Goal: Information Seeking & Learning: Learn about a topic

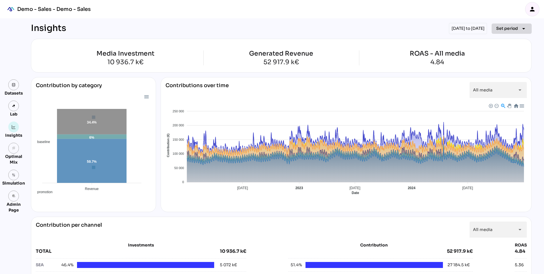
click at [507, 28] on span "Set period" at bounding box center [507, 28] width 22 height 7
click at [503, 56] on div "Year" at bounding box center [502, 54] width 27 height 5
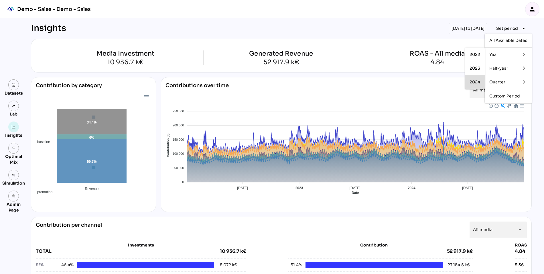
click at [474, 82] on div "2024" at bounding box center [474, 82] width 11 height 5
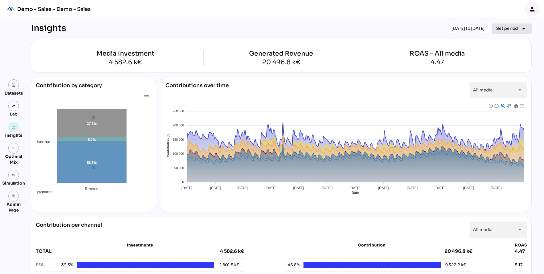
click at [505, 28] on span "Set period" at bounding box center [507, 28] width 22 height 7
click at [501, 69] on div "Half-year" at bounding box center [502, 68] width 27 height 5
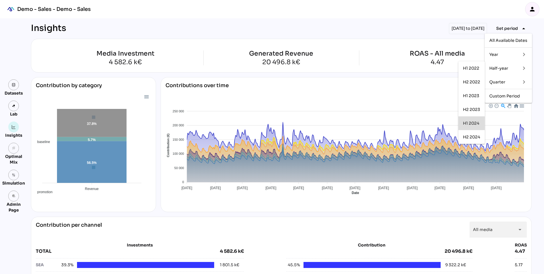
click at [474, 124] on div "H1 2024" at bounding box center [471, 123] width 17 height 5
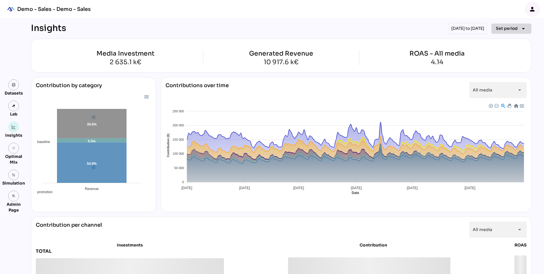
click at [500, 31] on span "Set period" at bounding box center [507, 28] width 22 height 7
click at [496, 69] on div "Half-year" at bounding box center [502, 68] width 27 height 5
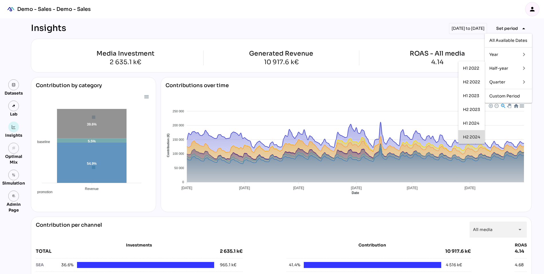
click at [474, 138] on div "H2 2024" at bounding box center [471, 136] width 17 height 5
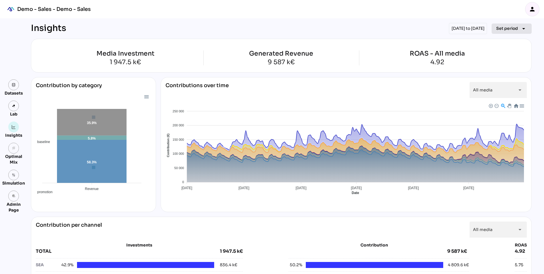
click at [496, 29] on span "Set period" at bounding box center [507, 28] width 22 height 7
click at [497, 85] on div "Quarter" at bounding box center [502, 81] width 27 height 9
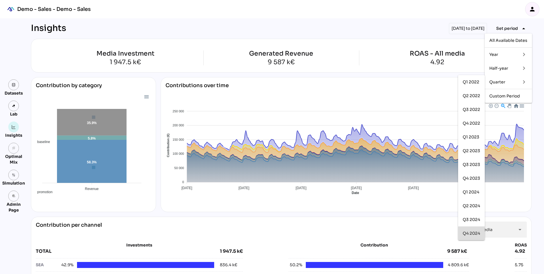
click at [474, 234] on div "Q4 2024" at bounding box center [470, 233] width 17 height 5
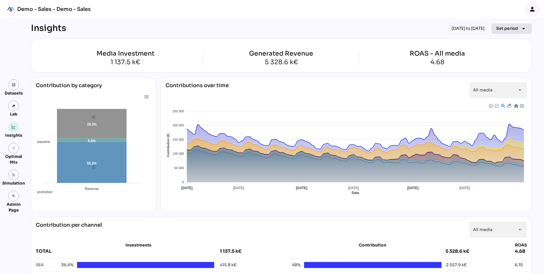
click at [507, 27] on span "Set period" at bounding box center [507, 28] width 22 height 7
click at [496, 78] on div "Quarter" at bounding box center [502, 81] width 27 height 9
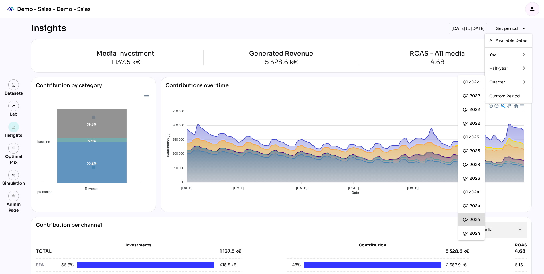
click at [470, 220] on div "Q3 2024" at bounding box center [470, 219] width 17 height 5
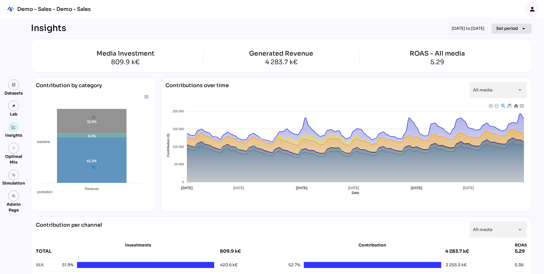
click at [509, 25] on span "Set period" at bounding box center [507, 28] width 22 height 7
click at [504, 82] on div "Quarter" at bounding box center [502, 82] width 27 height 5
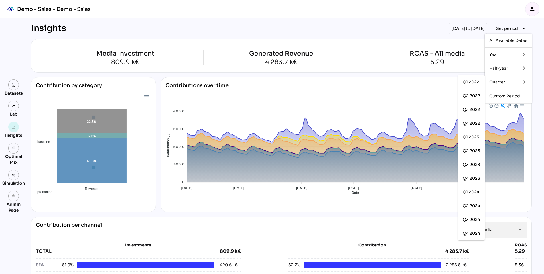
click at [504, 82] on div "Quarter" at bounding box center [502, 82] width 27 height 5
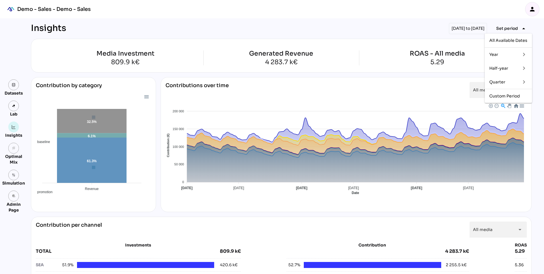
click at [502, 69] on div "Half-year" at bounding box center [502, 68] width 27 height 5
click at [469, 127] on div "H1 2024" at bounding box center [471, 122] width 17 height 9
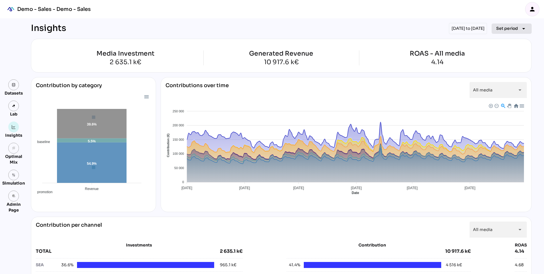
click at [510, 29] on span "Set period" at bounding box center [507, 28] width 22 height 7
click at [501, 52] on div "Year" at bounding box center [502, 54] width 27 height 5
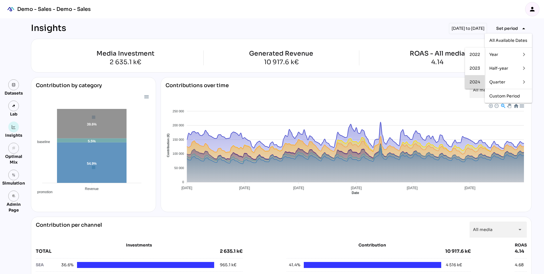
click at [477, 85] on div "2024" at bounding box center [474, 81] width 11 height 9
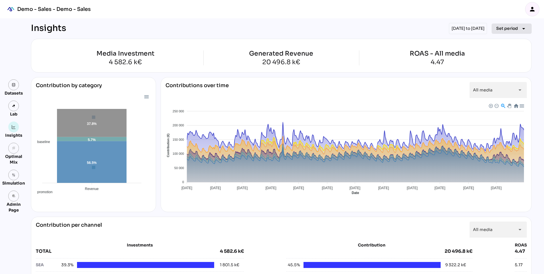
click at [504, 31] on span "Set period" at bounding box center [507, 28] width 22 height 7
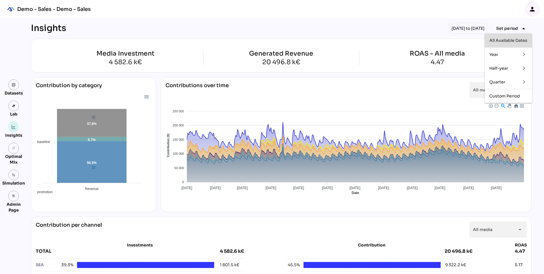
click at [501, 41] on div "All Available Dates" at bounding box center [508, 40] width 38 height 5
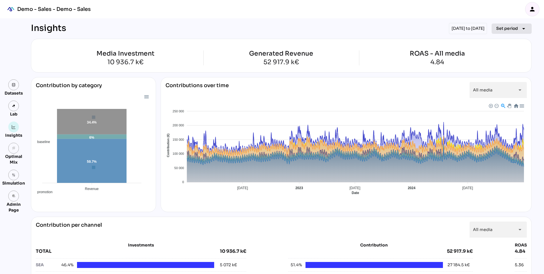
click at [506, 26] on span "Set period" at bounding box center [507, 28] width 22 height 7
click at [500, 54] on div "Year" at bounding box center [502, 54] width 27 height 5
click at [449, 94] on div "Contributions over time All media ********* arrow_drop_down" at bounding box center [345, 92] width 361 height 21
click at [506, 29] on span "Set period" at bounding box center [507, 28] width 22 height 7
click at [506, 68] on div "Half-year" at bounding box center [502, 68] width 27 height 5
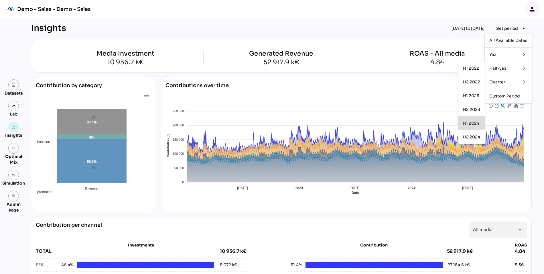
click at [470, 122] on div "H1 2024" at bounding box center [471, 123] width 17 height 5
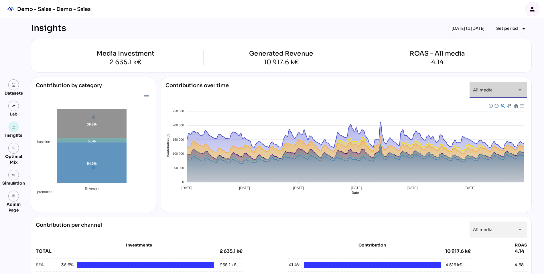
click at [497, 88] on div "All media *********" at bounding box center [493, 90] width 40 height 16
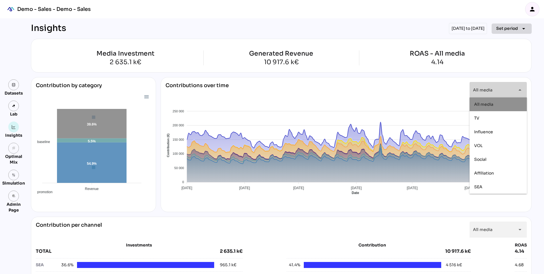
click at [505, 29] on span "Set period" at bounding box center [507, 28] width 22 height 7
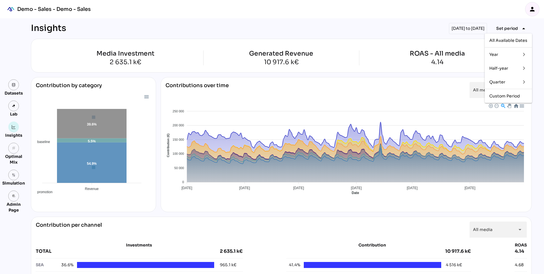
click at [500, 70] on div "Half-year" at bounding box center [502, 68] width 27 height 5
click at [467, 139] on div "H2 2024" at bounding box center [471, 136] width 17 height 9
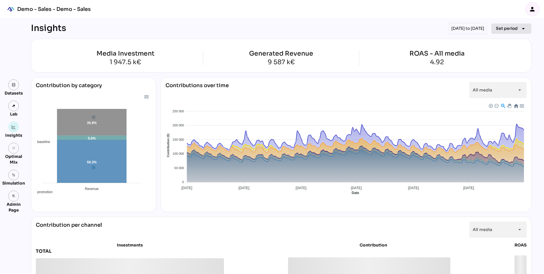
click at [498, 28] on span "Set period" at bounding box center [507, 28] width 22 height 7
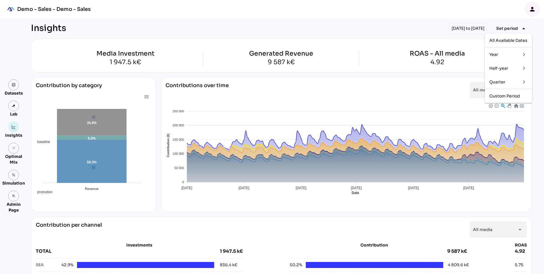
click at [497, 58] on div "Year" at bounding box center [502, 54] width 27 height 9
click at [475, 80] on div "2024" at bounding box center [474, 82] width 11 height 5
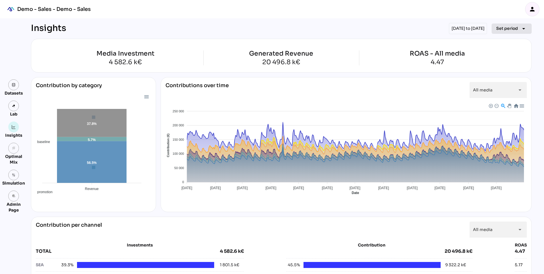
click at [508, 25] on span "Set period" at bounding box center [507, 28] width 22 height 7
click at [505, 69] on div "Half-year" at bounding box center [502, 68] width 27 height 5
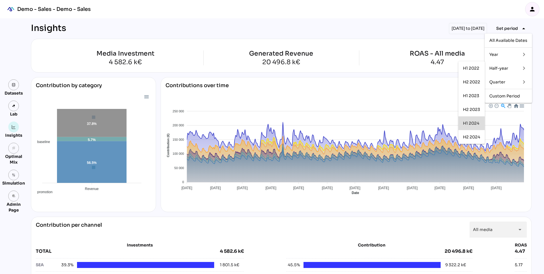
click at [468, 124] on div "H1 2024" at bounding box center [471, 123] width 17 height 5
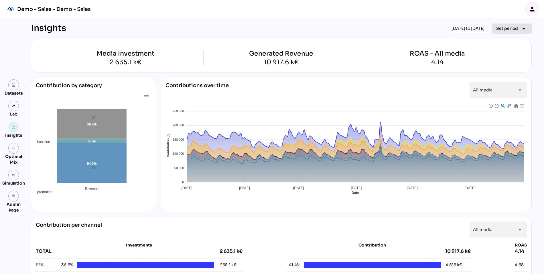
click at [504, 32] on span "Set period arrow_drop_down" at bounding box center [511, 29] width 31 height 8
click at [503, 66] on div "Half-year" at bounding box center [502, 68] width 27 height 5
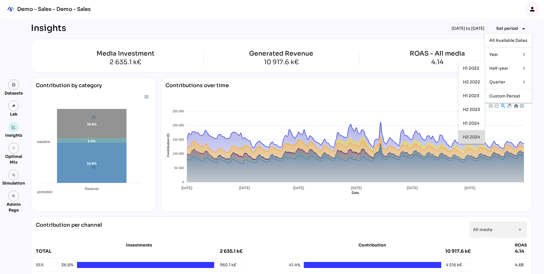
click at [469, 139] on div "H2 2024" at bounding box center [471, 136] width 17 height 9
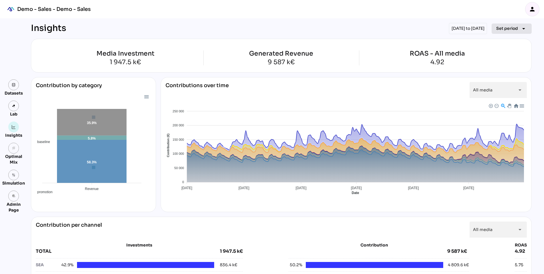
click at [505, 25] on span "Set period arrow_drop_down" at bounding box center [511, 29] width 31 height 8
click at [503, 83] on div "Quarter" at bounding box center [502, 82] width 27 height 5
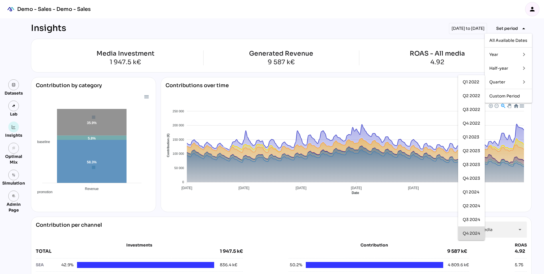
click at [471, 230] on div "Q4 2024" at bounding box center [470, 232] width 17 height 9
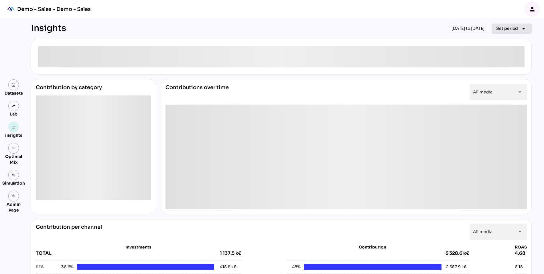
click at [502, 29] on span "Set period" at bounding box center [507, 28] width 22 height 7
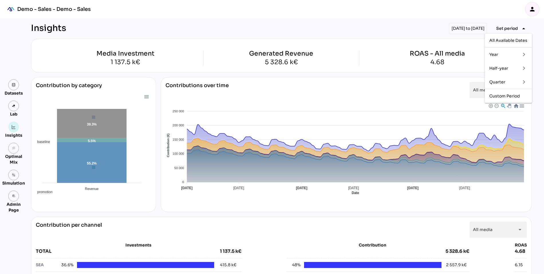
click at [507, 82] on div "Quarter" at bounding box center [502, 82] width 27 height 5
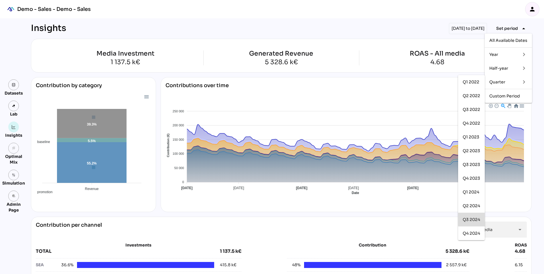
click at [470, 219] on div "Q3 2024" at bounding box center [470, 219] width 17 height 5
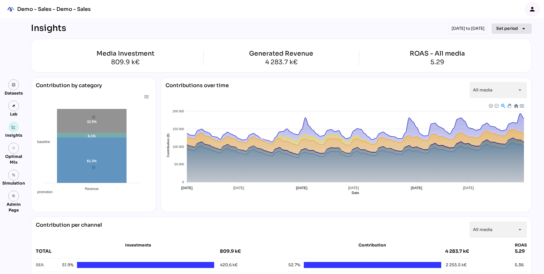
click at [506, 25] on span "Set period arrow_drop_down" at bounding box center [511, 29] width 31 height 8
click at [499, 68] on div "Half-year" at bounding box center [502, 68] width 27 height 5
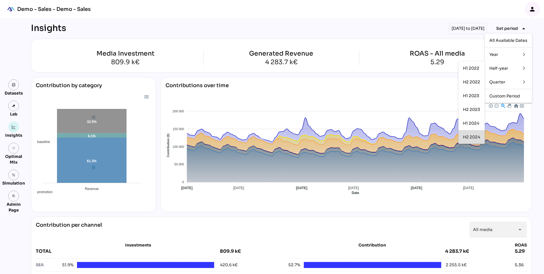
click at [469, 137] on div "H2 2024" at bounding box center [471, 136] width 17 height 5
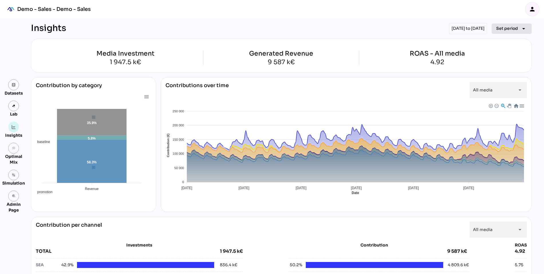
click at [505, 27] on span "Set period" at bounding box center [507, 28] width 22 height 7
click at [498, 68] on div "Half-year" at bounding box center [502, 68] width 27 height 5
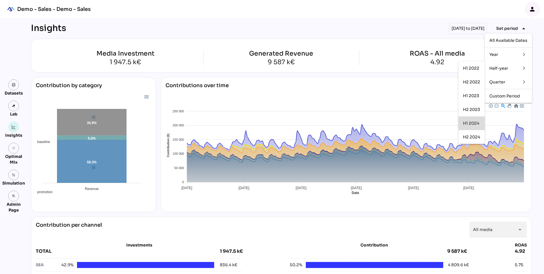
click at [468, 124] on div "H1 2024" at bounding box center [471, 123] width 17 height 5
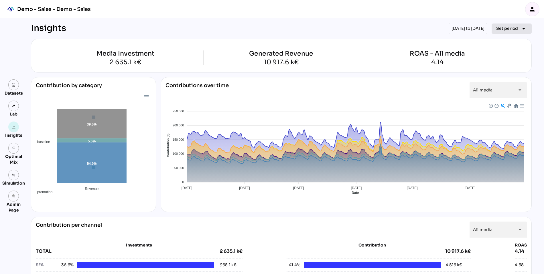
click at [505, 27] on span "Set period" at bounding box center [507, 28] width 22 height 7
click at [497, 54] on div "Year" at bounding box center [502, 54] width 27 height 5
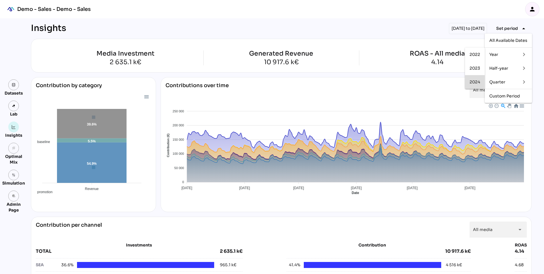
click at [476, 82] on div "2024" at bounding box center [474, 82] width 11 height 5
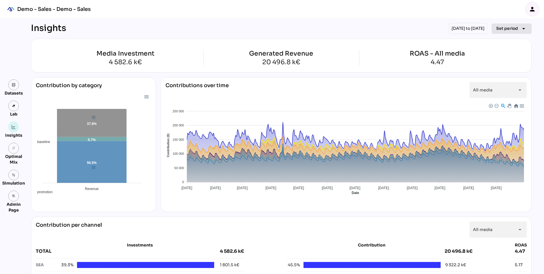
click at [503, 28] on span "Set period" at bounding box center [507, 28] width 22 height 7
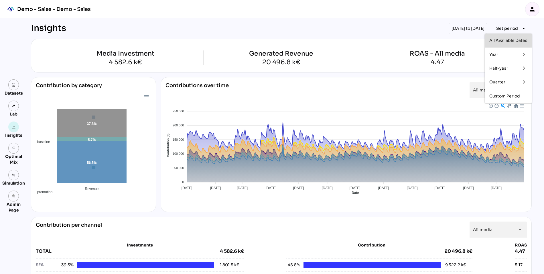
click at [502, 39] on div "All Available Dates" at bounding box center [508, 40] width 38 height 5
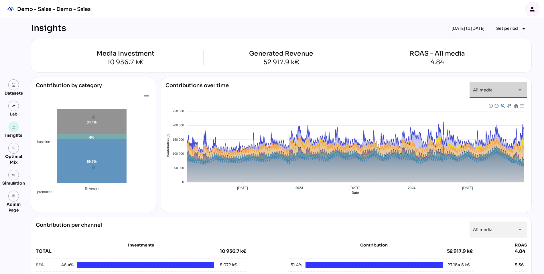
click at [478, 87] on span "All media" at bounding box center [482, 89] width 19 height 5
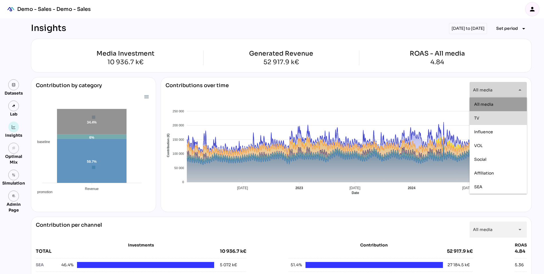
click at [487, 118] on div "TV" at bounding box center [498, 117] width 48 height 5
type input "**"
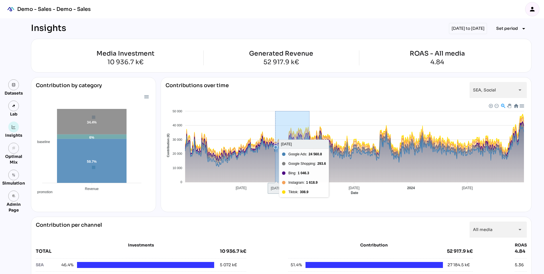
drag, startPoint x: 275, startPoint y: 172, endPoint x: 370, endPoint y: 173, distance: 94.4
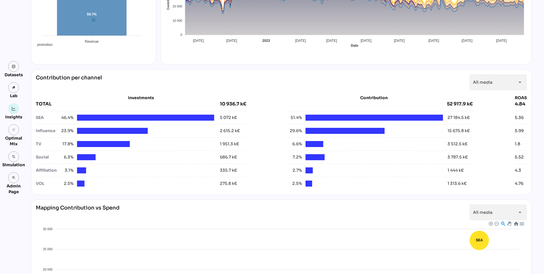
scroll to position [148, 0]
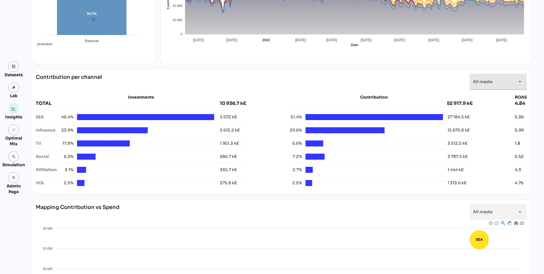
click at [476, 80] on span "All media" at bounding box center [482, 81] width 19 height 5
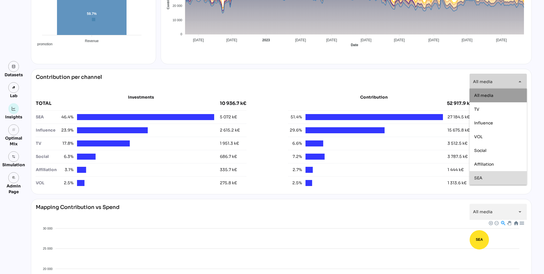
click at [473, 175] on div "SEA" at bounding box center [497, 178] width 57 height 14
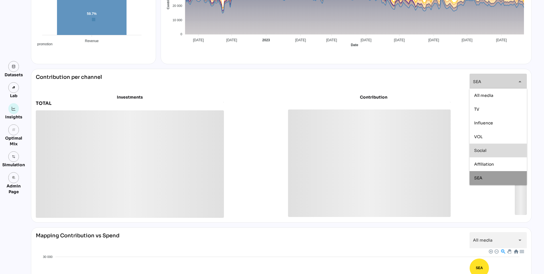
click at [475, 150] on span "Social" at bounding box center [480, 150] width 12 height 5
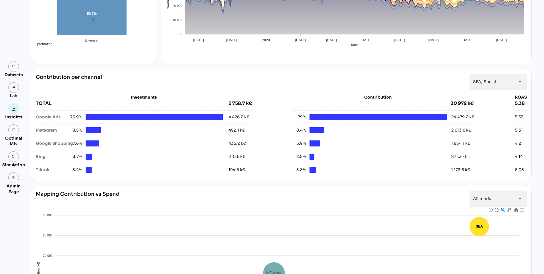
click at [412, 87] on div "**********" at bounding box center [281, 82] width 491 height 16
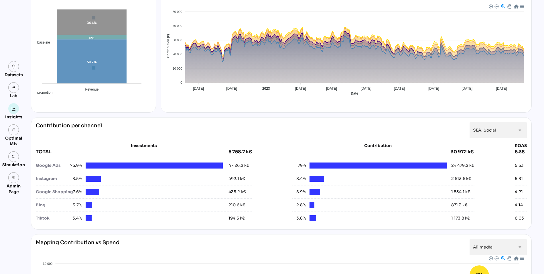
scroll to position [0, 0]
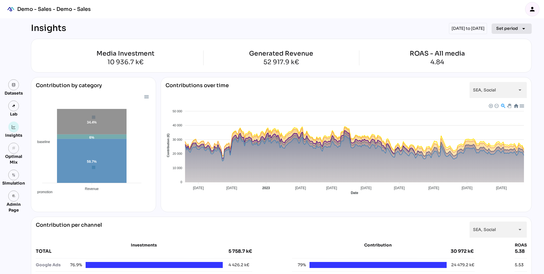
click at [508, 28] on span "Set period" at bounding box center [507, 28] width 22 height 7
click at [494, 83] on div "Quarter" at bounding box center [502, 82] width 27 height 5
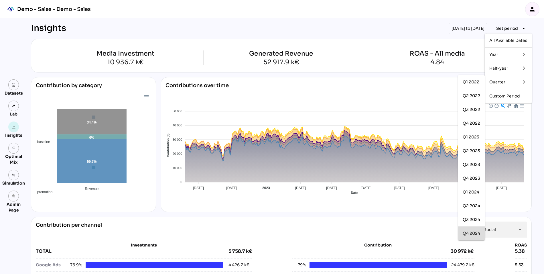
click at [469, 234] on div "Q4 2024" at bounding box center [470, 233] width 17 height 5
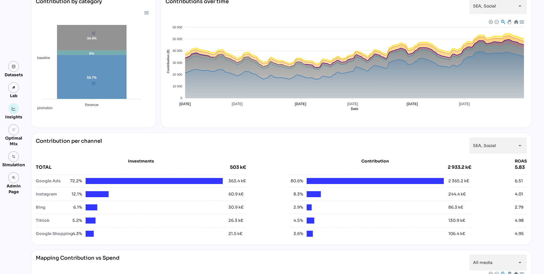
scroll to position [119, 0]
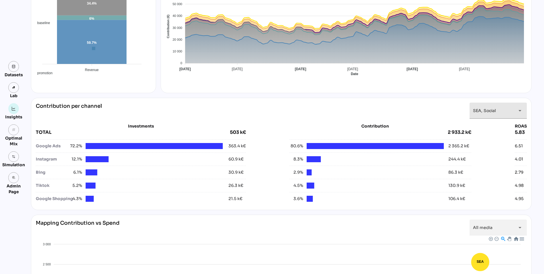
click at [515, 108] on div "arrow_drop_down" at bounding box center [518, 110] width 10 height 16
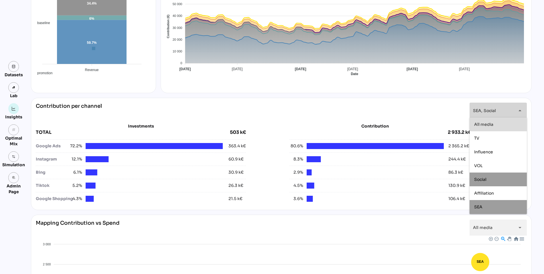
click at [496, 123] on div "All media" at bounding box center [498, 124] width 48 height 5
type input "*********"
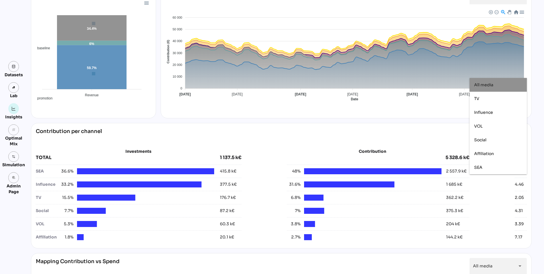
scroll to position [35, 0]
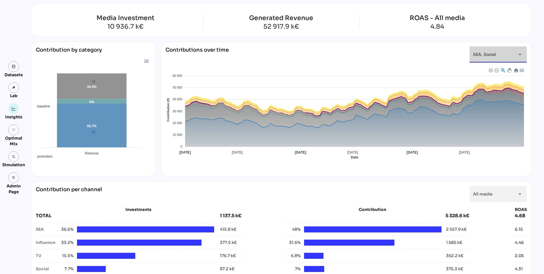
click at [485, 55] on span "SEA, Social" at bounding box center [484, 54] width 23 height 5
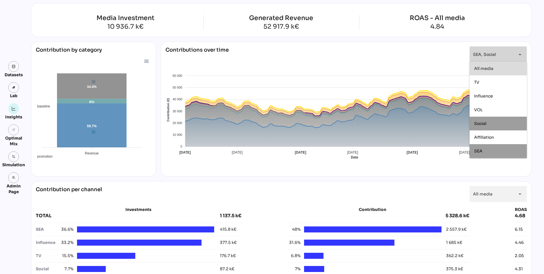
click at [477, 68] on span "All media" at bounding box center [483, 68] width 19 height 5
type input "*********"
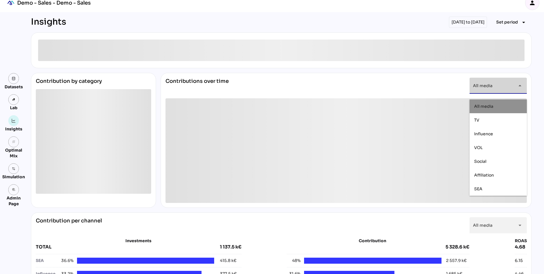
scroll to position [0, 0]
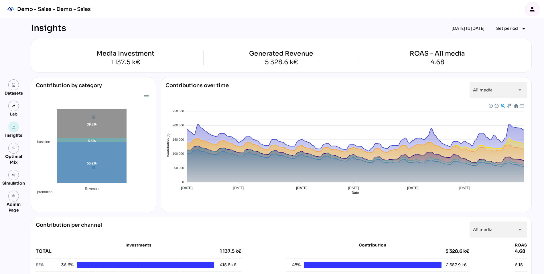
click at [403, 66] on div "Media Investment 1 137.5 k€ Generated Revenue 5 328.6 k€ ROAS - All media 4.68" at bounding box center [281, 56] width 500 height 34
click at [504, 30] on span "Set period" at bounding box center [507, 28] width 22 height 7
click at [502, 42] on div "All Available Dates" at bounding box center [508, 40] width 38 height 5
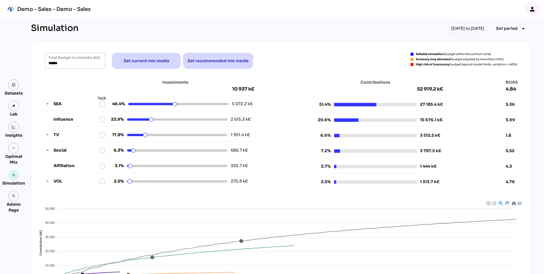
click at [44, 103] on div "Investments 10 937 k€ SEA lock 46.4% 5 072.2 k€ Influence 23.9% 2 615.3 k€ TV 1…" at bounding box center [281, 131] width 486 height 117
click at [45, 103] on icon "button" at bounding box center [47, 104] width 4 height 4
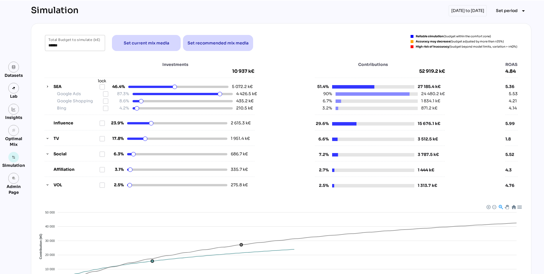
scroll to position [18, 0]
click at [46, 153] on icon "button" at bounding box center [47, 154] width 4 height 4
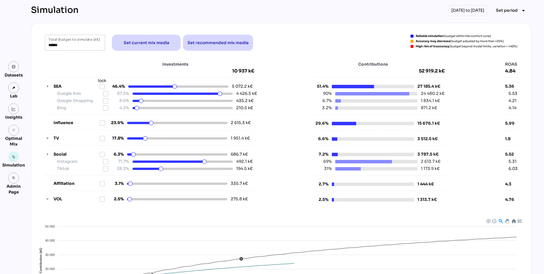
scroll to position [0, 0]
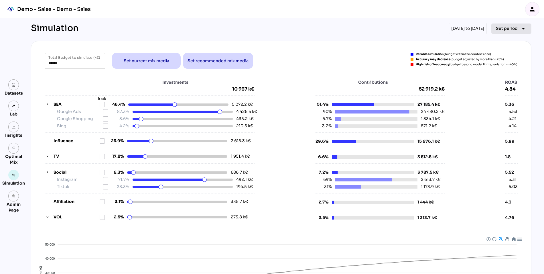
click at [506, 30] on span "Set period" at bounding box center [507, 28] width 22 height 7
click at [491, 83] on div "Quarter" at bounding box center [502, 82] width 27 height 5
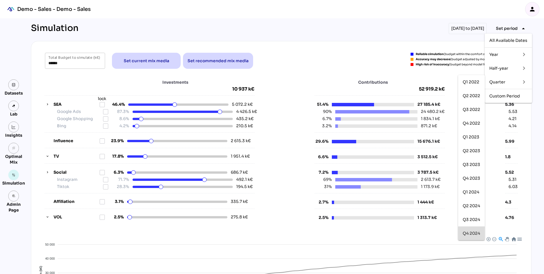
click at [468, 231] on div "Q4 2024" at bounding box center [470, 233] width 17 height 5
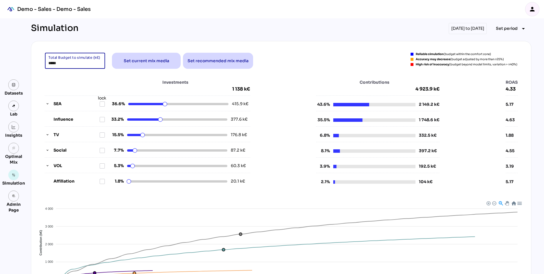
drag, startPoint x: 60, startPoint y: 63, endPoint x: 28, endPoint y: 62, distance: 32.3
click at [28, 62] on div "Simulation 01/10/2024 to 31/12/2024 Set period arrow_drop_down ***** Total Budg…" at bounding box center [280, 196] width 509 height 356
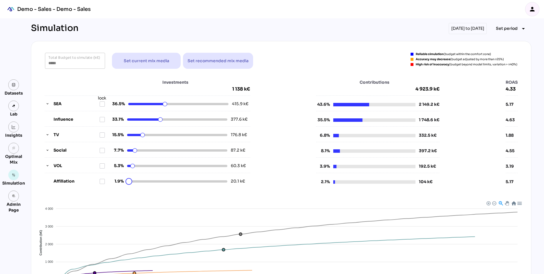
type input "*****"
drag, startPoint x: 129, startPoint y: 181, endPoint x: 133, endPoint y: 181, distance: 4.3
click at [133, 181] on html "Demo - Sales - Demo - Sales person Datasets Lab Insights grain Optimal Mix Simu…" at bounding box center [272, 187] width 544 height 375
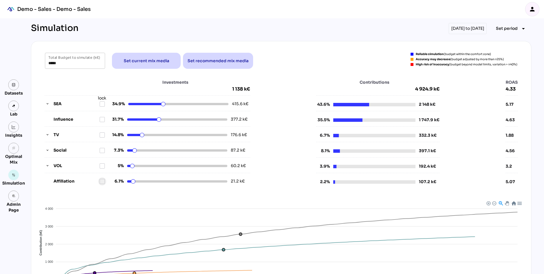
click at [103, 179] on icon at bounding box center [102, 181] width 5 height 5
click at [48, 102] on icon "button" at bounding box center [47, 104] width 4 height 4
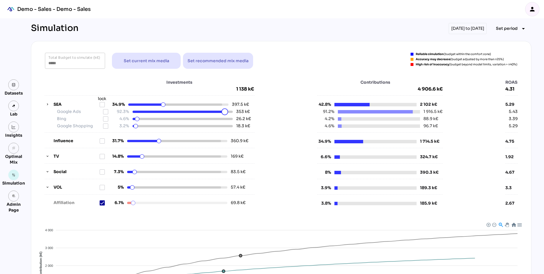
drag, startPoint x: 220, startPoint y: 113, endPoint x: 225, endPoint y: 113, distance: 4.9
click at [225, 113] on html "Demo - Sales - Demo - Sales person Datasets Lab Insights grain Optimal Mix Simu…" at bounding box center [272, 198] width 544 height 396
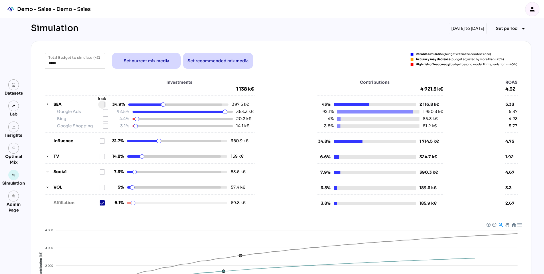
click at [103, 104] on icon at bounding box center [102, 104] width 5 height 5
click at [47, 169] on div "Social 7.3% 83.5 k€" at bounding box center [150, 172] width 210 height 6
click at [47, 170] on icon "button" at bounding box center [47, 172] width 4 height 4
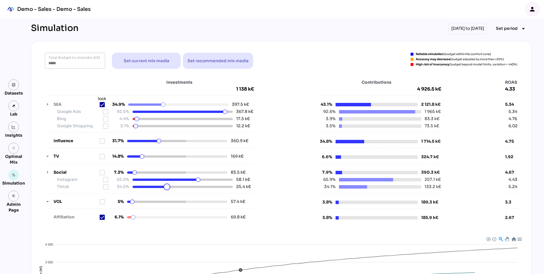
drag, startPoint x: 163, startPoint y: 187, endPoint x: 167, endPoint y: 188, distance: 4.1
click at [167, 188] on html "Demo - Sales - Demo - Sales person Datasets Lab Insights grain Optimal Mix Simu…" at bounding box center [272, 205] width 544 height 410
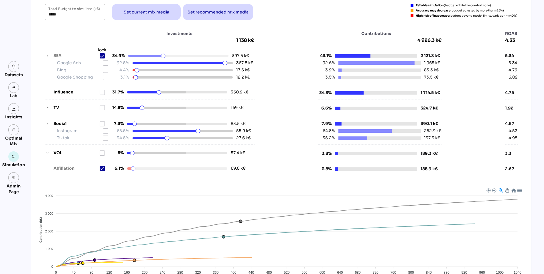
scroll to position [46, 0]
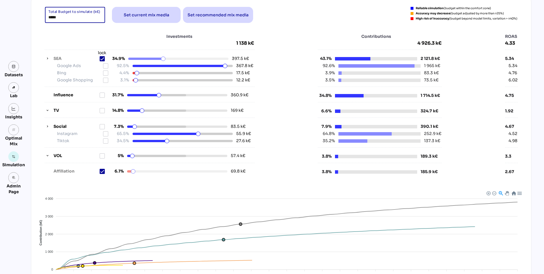
drag, startPoint x: 58, startPoint y: 18, endPoint x: 43, endPoint y: 17, distance: 15.5
click at [43, 17] on div "***** Total Budget to simulate (k€) Set current mix media Set recommended mix m…" at bounding box center [281, 15] width 486 height 16
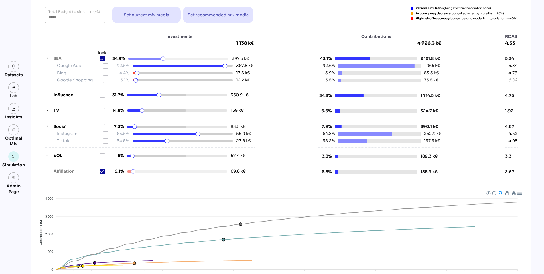
click at [66, 40] on div "Investments 1 138 k€" at bounding box center [150, 39] width 210 height 13
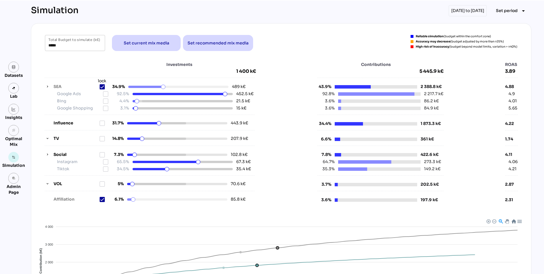
scroll to position [11, 0]
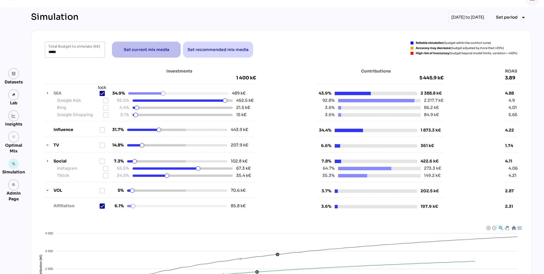
click at [160, 52] on span "Set current mix media" at bounding box center [146, 49] width 45 height 7
type input "*****"
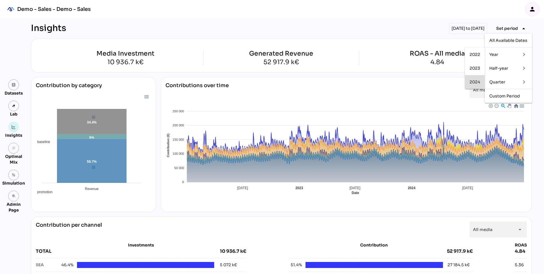
click at [478, 81] on div "2024" at bounding box center [474, 82] width 11 height 5
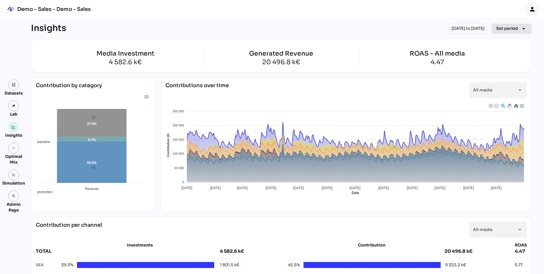
click at [505, 27] on span "Set period" at bounding box center [507, 28] width 22 height 7
click at [499, 78] on div "Quarter" at bounding box center [502, 81] width 27 height 9
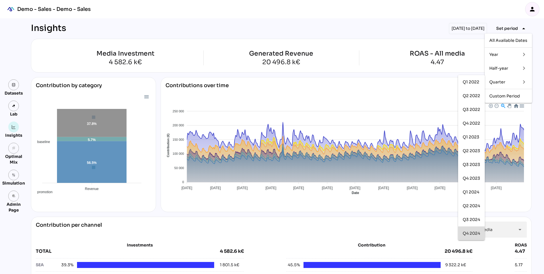
click at [469, 234] on div "Q4 2024" at bounding box center [470, 233] width 17 height 5
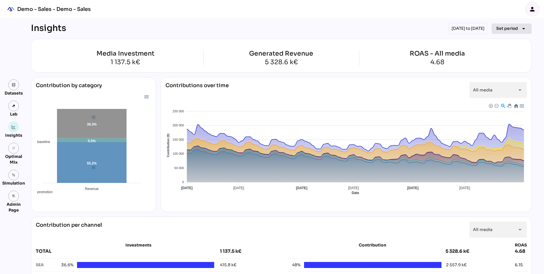
click at [508, 27] on span "Set period" at bounding box center [507, 28] width 22 height 7
click at [500, 55] on div "Year" at bounding box center [502, 54] width 27 height 5
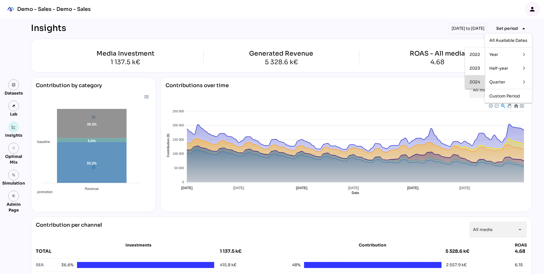
click at [473, 81] on div "2024" at bounding box center [474, 82] width 11 height 5
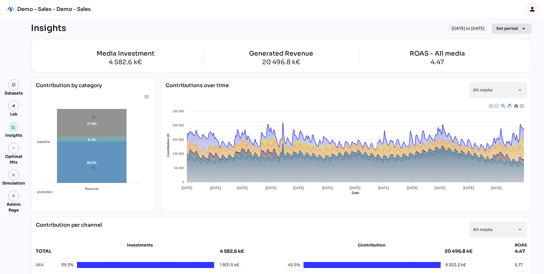
click at [500, 29] on span "Set period" at bounding box center [507, 28] width 22 height 7
click at [498, 69] on div "Half-year" at bounding box center [502, 68] width 27 height 5
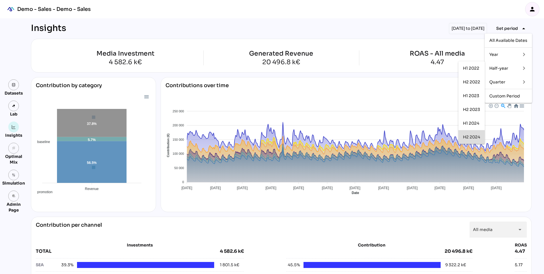
click at [466, 136] on div "H2 2024" at bounding box center [471, 136] width 17 height 5
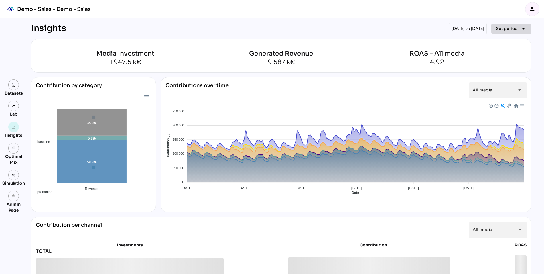
click at [506, 29] on span "Set period" at bounding box center [507, 28] width 22 height 7
click at [498, 68] on div "Half-year" at bounding box center [502, 68] width 27 height 5
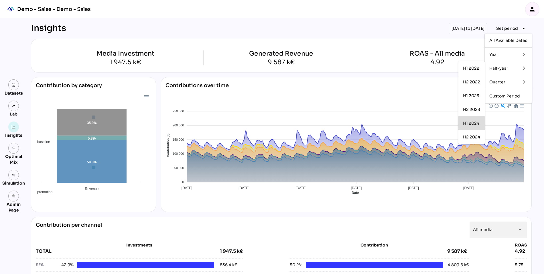
click at [473, 121] on div "H1 2024" at bounding box center [471, 123] width 17 height 5
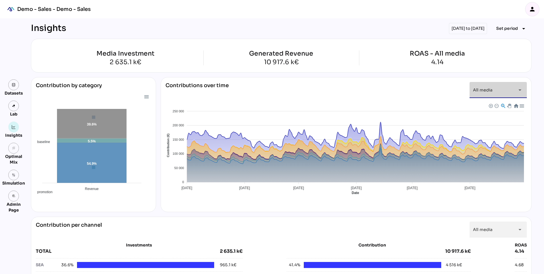
click at [480, 89] on span "All media" at bounding box center [482, 89] width 19 height 5
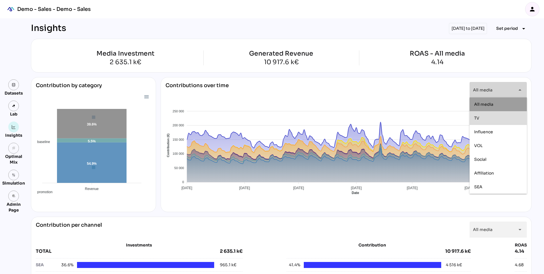
click at [481, 119] on div "TV" at bounding box center [498, 117] width 48 height 5
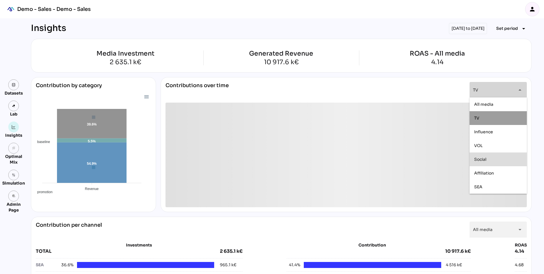
click at [481, 161] on span "Social" at bounding box center [480, 158] width 12 height 5
click at [383, 86] on div "**********" at bounding box center [345, 92] width 361 height 21
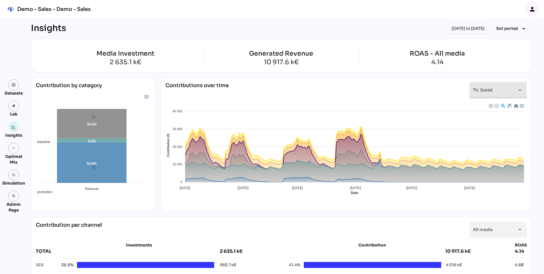
click at [485, 90] on span "TV, Social" at bounding box center [482, 89] width 19 height 5
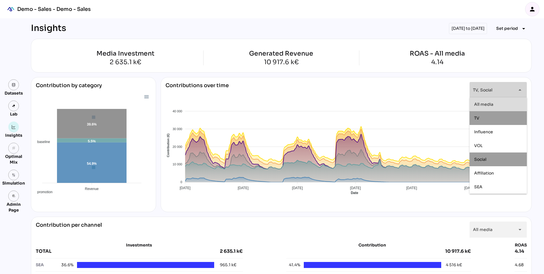
click at [484, 108] on div "All media" at bounding box center [498, 104] width 48 height 9
type input "*********"
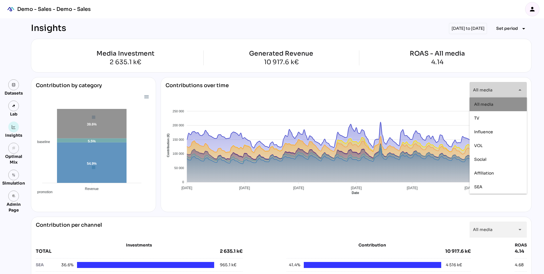
click at [408, 94] on div "Contributions over time All media ********* arrow_drop_down" at bounding box center [345, 92] width 361 height 21
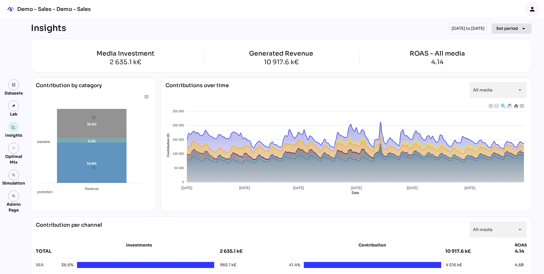
click at [506, 25] on span "Set period" at bounding box center [507, 28] width 22 height 7
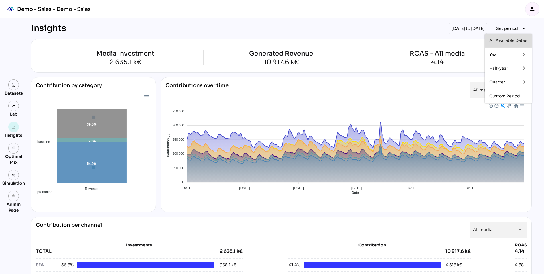
click at [504, 42] on div "All Available Dates" at bounding box center [508, 40] width 38 height 5
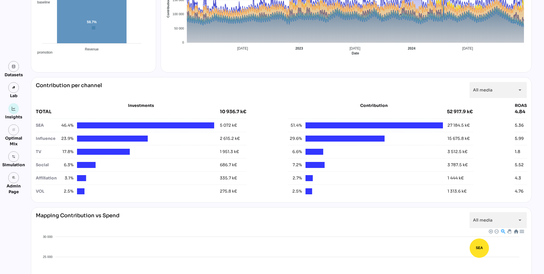
scroll to position [140, 0]
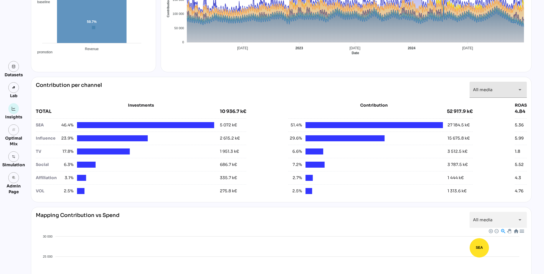
click at [484, 92] on div "All media *********" at bounding box center [493, 90] width 40 height 16
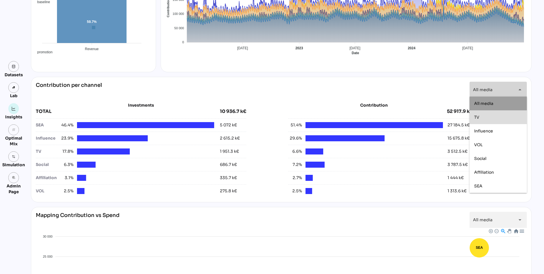
click at [484, 118] on div "TV" at bounding box center [498, 117] width 48 height 5
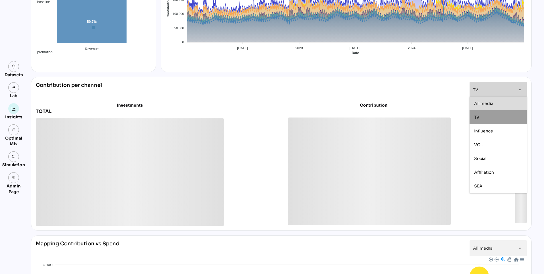
click at [487, 87] on div "TV **" at bounding box center [493, 90] width 40 height 16
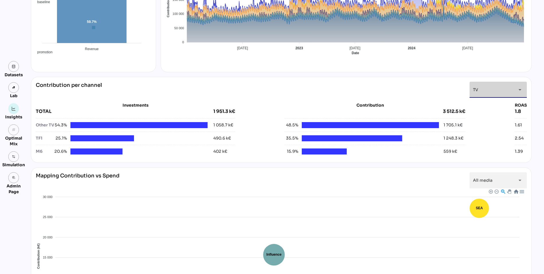
scroll to position [0, 0]
click at [487, 87] on div "TV **" at bounding box center [493, 90] width 40 height 16
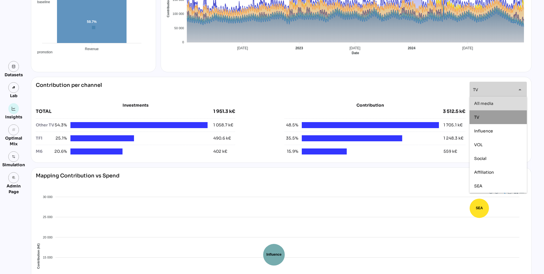
click at [484, 104] on span "All media" at bounding box center [483, 103] width 19 height 5
type input "*********"
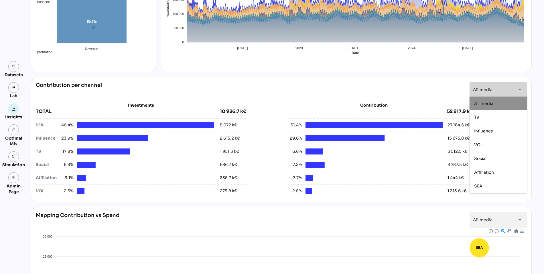
click at [344, 92] on div "Contribution per channel All media ********* arrow_drop_down" at bounding box center [281, 90] width 491 height 16
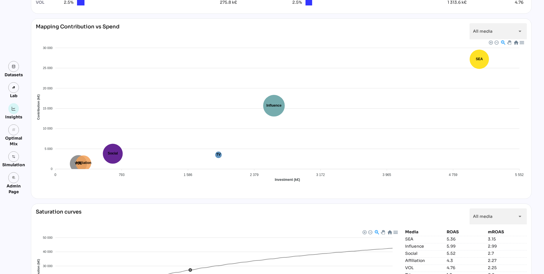
scroll to position [394, 0]
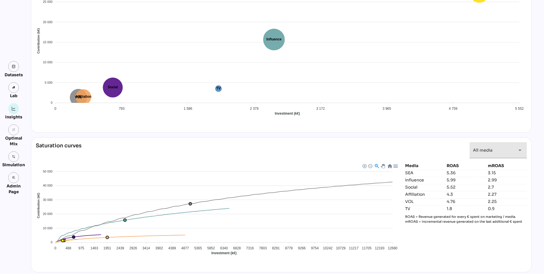
click at [490, 147] on span "All media" at bounding box center [482, 149] width 19 height 5
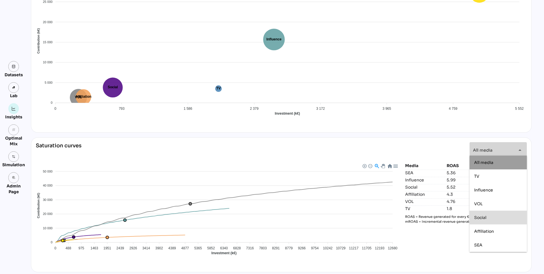
click at [486, 219] on span "Social" at bounding box center [480, 217] width 12 height 5
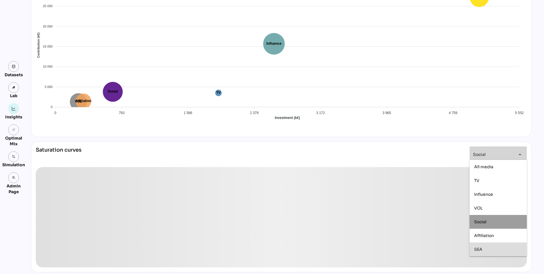
click at [481, 254] on div "SEA" at bounding box center [497, 249] width 57 height 14
click at [370, 151] on div "**********" at bounding box center [281, 156] width 491 height 21
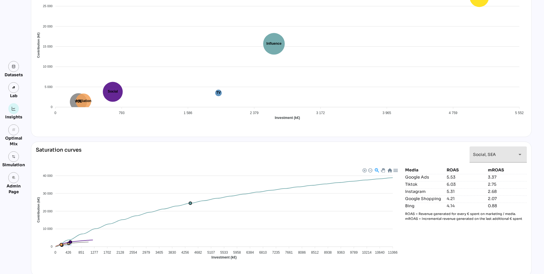
click at [489, 149] on div "**********" at bounding box center [493, 154] width 40 height 16
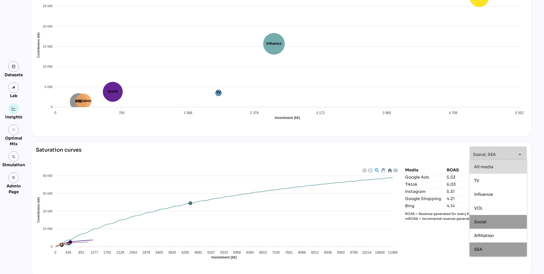
click at [486, 169] on div "All media" at bounding box center [498, 166] width 48 height 9
type input "*********"
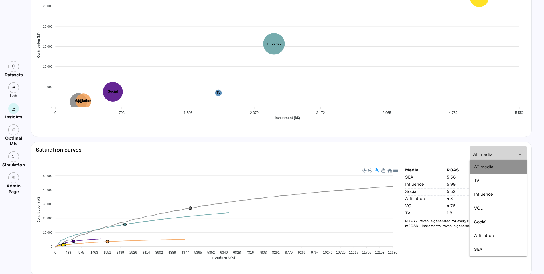
click at [422, 153] on div "Saturation curves All media ********* arrow_drop_down" at bounding box center [281, 156] width 491 height 21
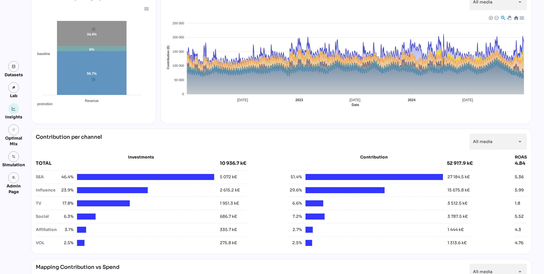
scroll to position [0, 0]
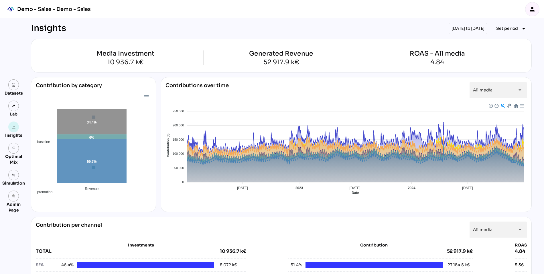
click at [534, 12] on icon "person" at bounding box center [532, 9] width 7 height 7
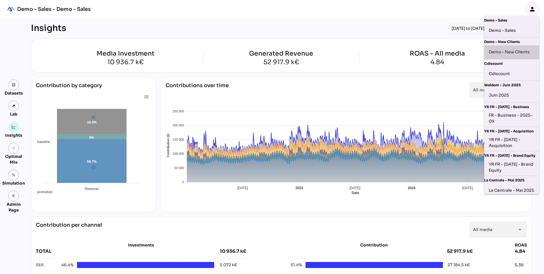
click at [508, 54] on div "Demo - New Clients" at bounding box center [511, 52] width 46 height 9
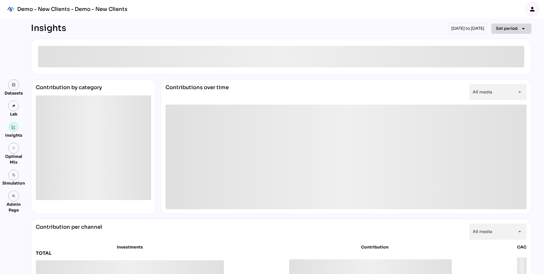
click at [501, 30] on span "Set period" at bounding box center [507, 28] width 22 height 7
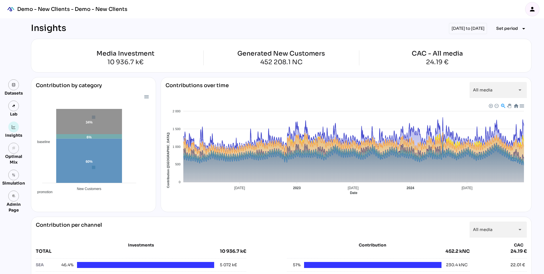
click at [159, 165] on div "Contribution by category baseline promotion media 60% 6% 34% New Customers New …" at bounding box center [281, 144] width 500 height 135
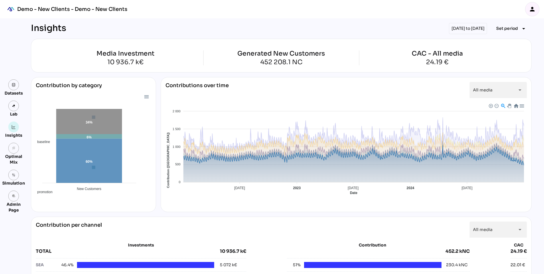
click at [180, 241] on span "Baseline" at bounding box center [171, 243] width 17 height 4
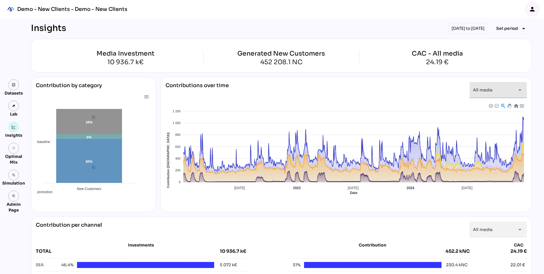
click at [488, 89] on span "All media" at bounding box center [482, 89] width 19 height 5
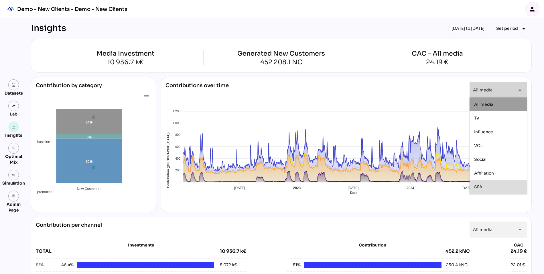
click at [476, 184] on span "SEA" at bounding box center [478, 186] width 8 height 5
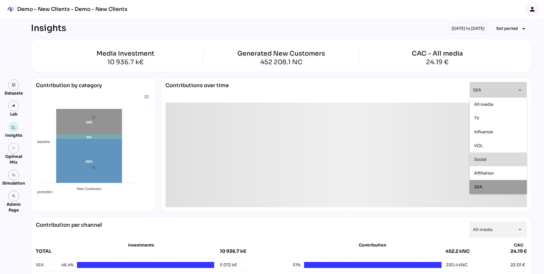
click at [478, 156] on div "Social" at bounding box center [498, 159] width 48 height 9
type input "**********"
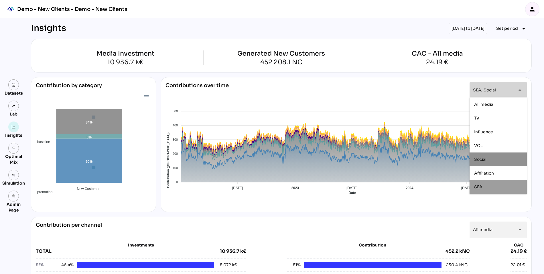
click at [275, 207] on div "**********" at bounding box center [346, 144] width 371 height 135
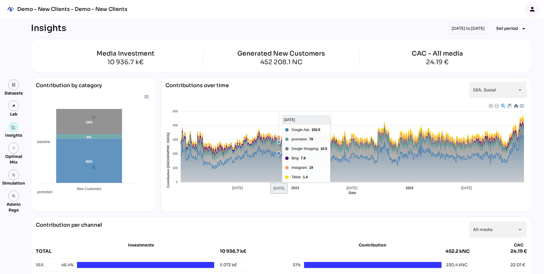
scroll to position [74, 0]
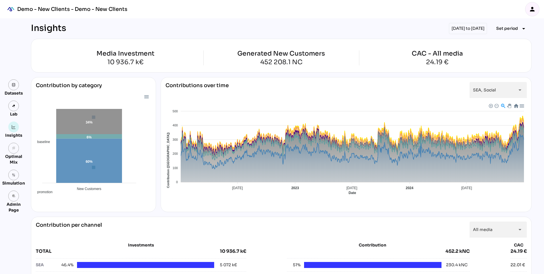
scroll to position [130, 0]
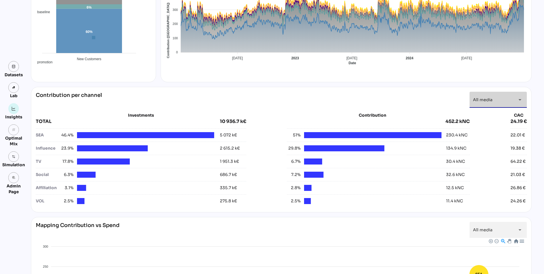
click at [482, 98] on span "All media" at bounding box center [482, 99] width 19 height 5
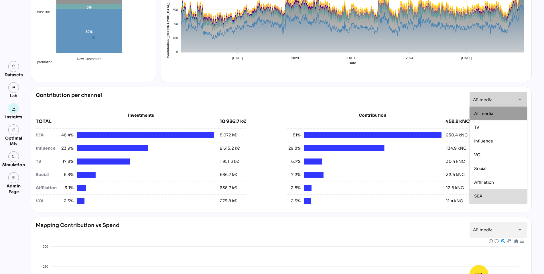
click at [477, 195] on span "SEA" at bounding box center [478, 195] width 8 height 5
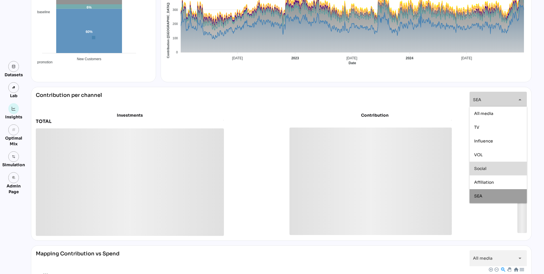
click at [481, 170] on span "Social" at bounding box center [480, 168] width 12 height 5
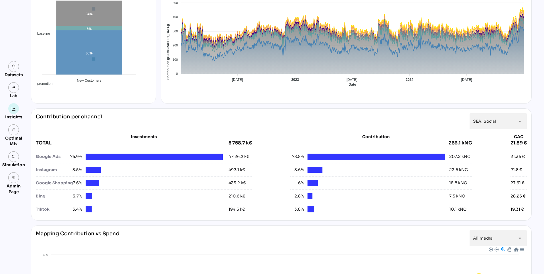
scroll to position [0, 0]
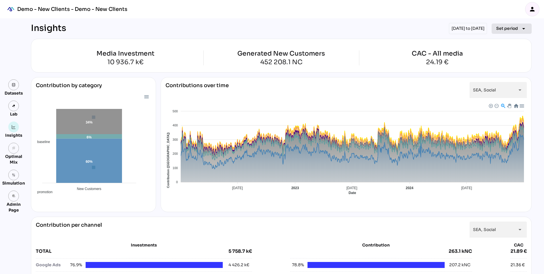
click at [510, 27] on span "Set period" at bounding box center [507, 28] width 22 height 7
click at [497, 83] on div "Quarter" at bounding box center [502, 82] width 27 height 5
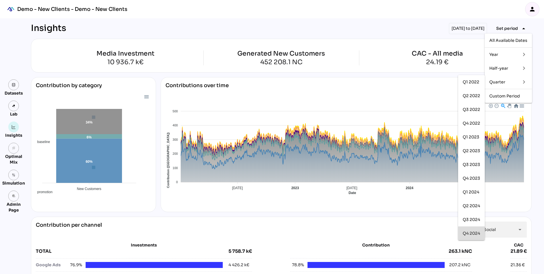
click at [466, 233] on div "Q4 2024" at bounding box center [470, 233] width 17 height 5
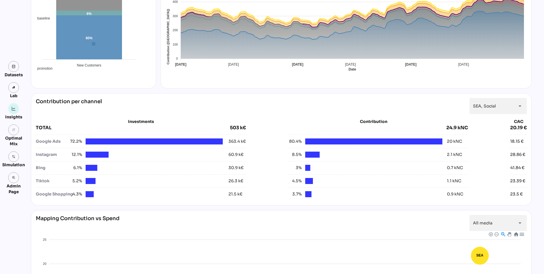
scroll to position [121, 0]
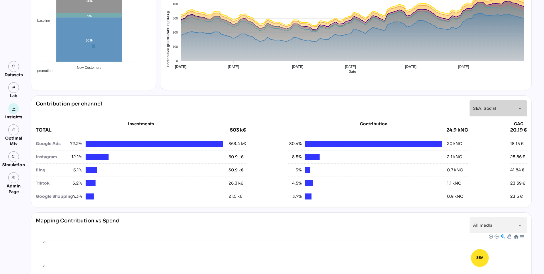
click at [503, 108] on div "**********" at bounding box center [493, 108] width 40 height 16
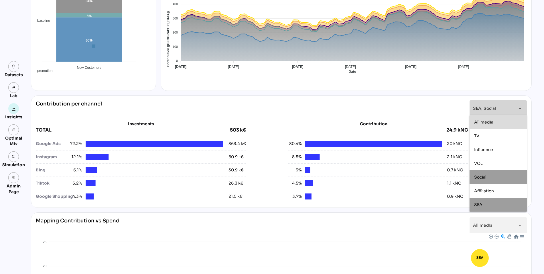
click at [492, 121] on span "All media" at bounding box center [483, 121] width 19 height 5
type input "*********"
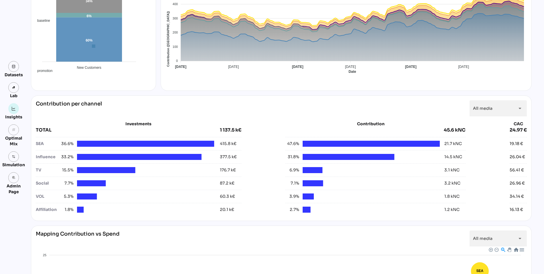
click at [279, 103] on div "Contribution per channel All media ********* arrow_drop_down" at bounding box center [281, 108] width 491 height 16
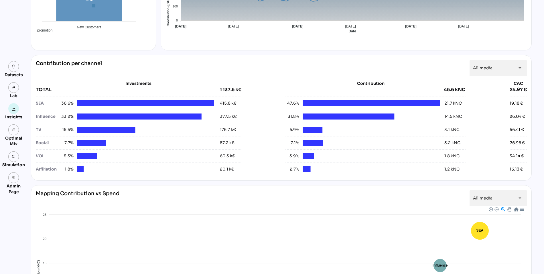
scroll to position [0, 0]
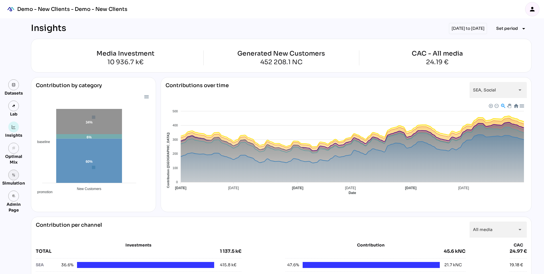
click at [11, 174] on link at bounding box center [13, 174] width 11 height 11
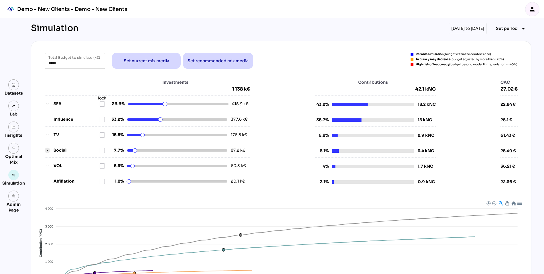
click at [46, 148] on icon "button" at bounding box center [47, 150] width 4 height 4
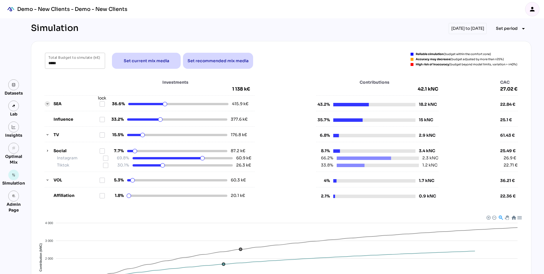
click at [47, 102] on icon "button" at bounding box center [47, 104] width 4 height 4
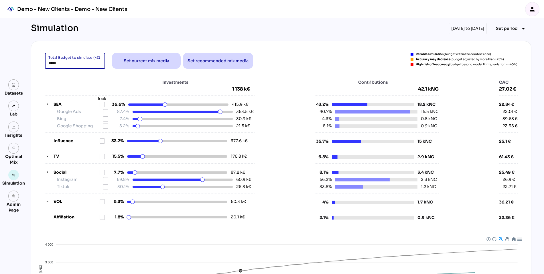
click at [62, 67] on input "*****" at bounding box center [74, 61] width 53 height 16
drag, startPoint x: 61, startPoint y: 64, endPoint x: 25, endPoint y: 64, distance: 35.8
click at [26, 64] on div "Datasets Lab Insights grain Optimal Mix Simulation admin_panel_settings Admin P…" at bounding box center [272, 214] width 544 height 392
type input "*"
click at [50, 80] on div "Investments 1 138 k€" at bounding box center [150, 85] width 210 height 13
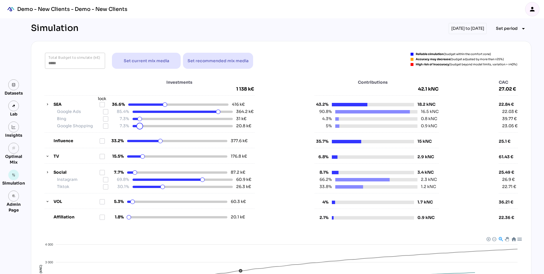
click at [140, 126] on html "Demo - New Clients - Demo - New Clients person Datasets Lab Insights grain Opti…" at bounding box center [272, 205] width 544 height 410
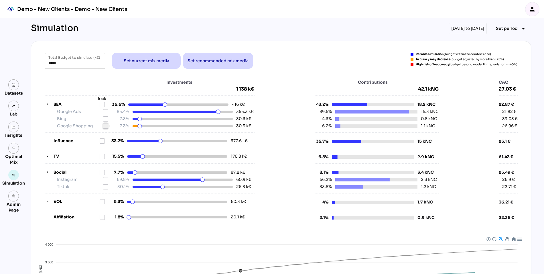
click at [104, 125] on icon at bounding box center [105, 126] width 5 height 5
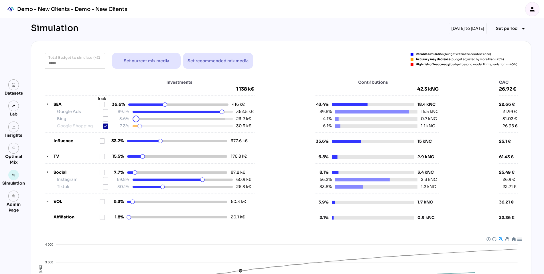
click at [136, 119] on html "Demo - New Clients - Demo - New Clients person Datasets Lab Insights grain Opti…" at bounding box center [272, 205] width 544 height 410
click at [106, 118] on icon at bounding box center [105, 118] width 5 height 5
click at [165, 187] on html "Demo - New Clients - Demo - New Clients person Datasets Lab Insights grain Opti…" at bounding box center [272, 205] width 544 height 410
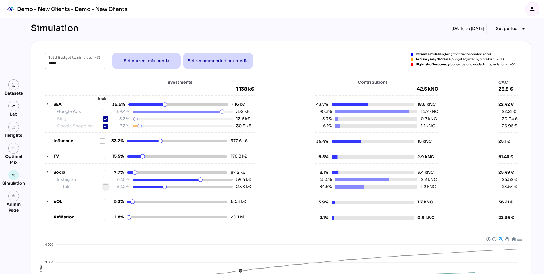
click at [105, 186] on icon at bounding box center [105, 186] width 5 height 5
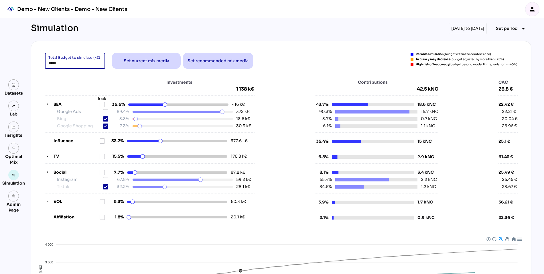
drag, startPoint x: 59, startPoint y: 66, endPoint x: 37, endPoint y: 62, distance: 22.6
click at [37, 62] on div "***** Total Budget to simulate (k€) Set current mix media Set recommended mix m…" at bounding box center [281, 206] width 500 height 331
type input "*****"
click at [65, 89] on div "Investments 1 138 k€" at bounding box center [150, 85] width 210 height 13
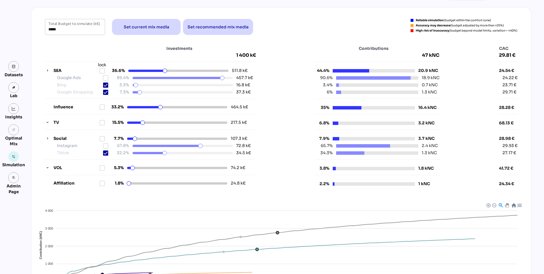
scroll to position [33, 0]
click at [48, 166] on icon "button" at bounding box center [47, 168] width 4 height 4
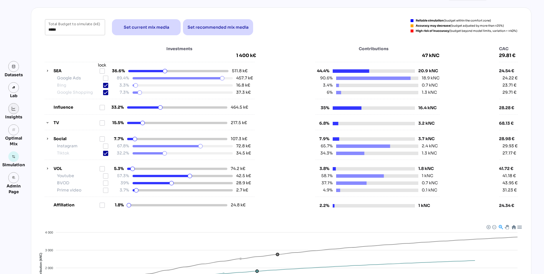
click at [14, 110] on img at bounding box center [14, 108] width 4 height 4
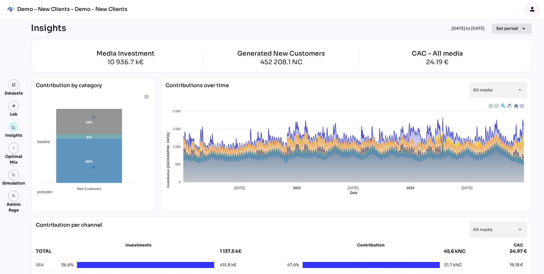
click at [501, 31] on span "Set period" at bounding box center [507, 28] width 22 height 7
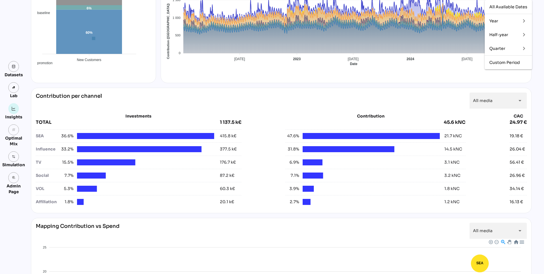
scroll to position [158, 0]
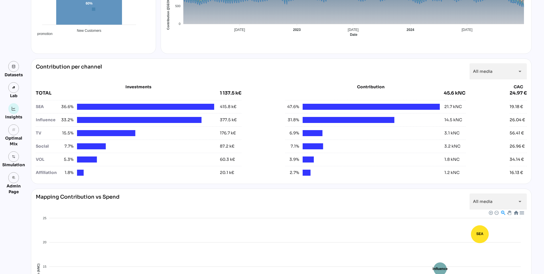
click at [416, 55] on div "Media Investment 10 936.7 k€ Generated New Customers 452 208.1 NC CAC - All med…" at bounding box center [281, 125] width 500 height 488
click at [501, 72] on div "All media *********" at bounding box center [493, 71] width 40 height 16
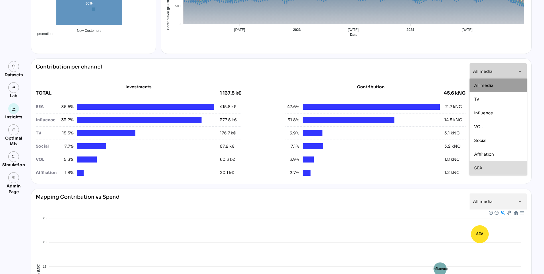
click at [479, 165] on span "SEA" at bounding box center [478, 167] width 8 height 5
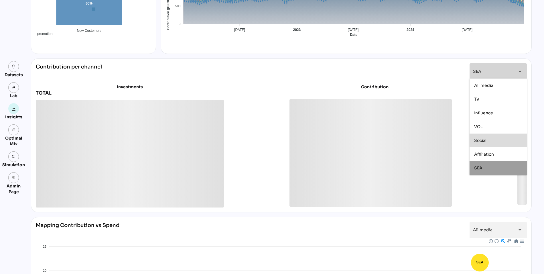
click at [480, 138] on span "Social" at bounding box center [480, 139] width 12 height 5
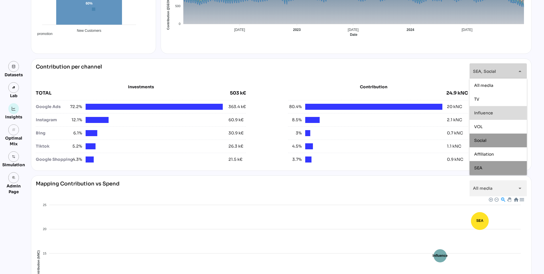
click at [484, 117] on div "Influence" at bounding box center [497, 113] width 57 height 14
type input "**********"
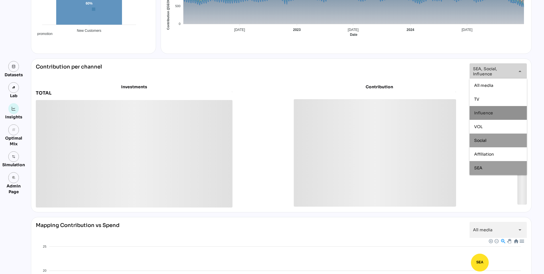
click at [270, 69] on div "**********" at bounding box center [281, 71] width 491 height 16
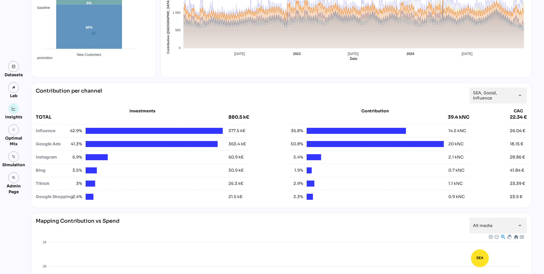
scroll to position [0, 0]
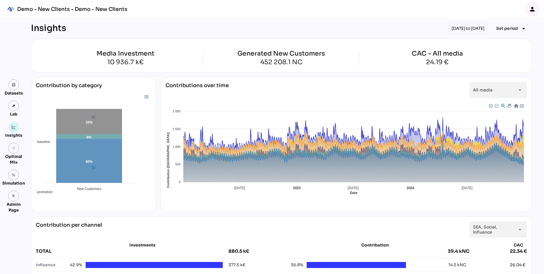
click at [532, 6] on icon "person" at bounding box center [532, 9] width 7 height 7
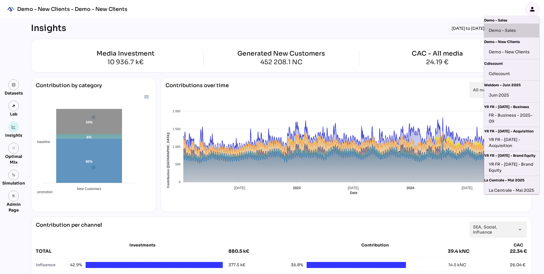
click at [515, 32] on div "Demo - Sales" at bounding box center [511, 30] width 46 height 9
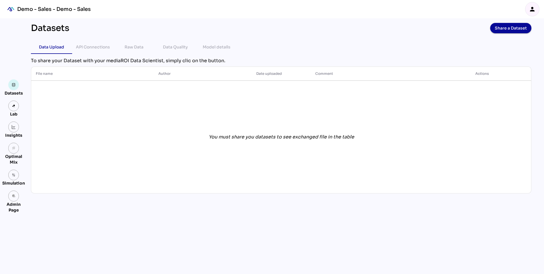
click at [531, 5] on div "person" at bounding box center [532, 9] width 14 height 14
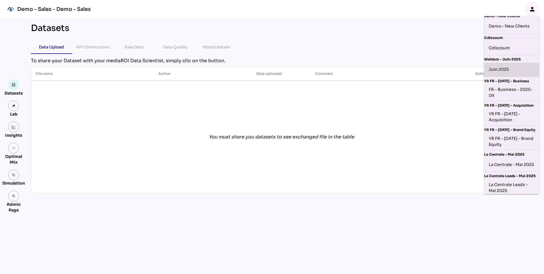
scroll to position [39, 0]
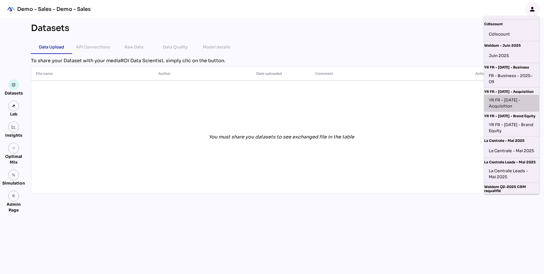
click at [510, 98] on div "YR FR - [DATE] - Acquisition" at bounding box center [511, 103] width 46 height 12
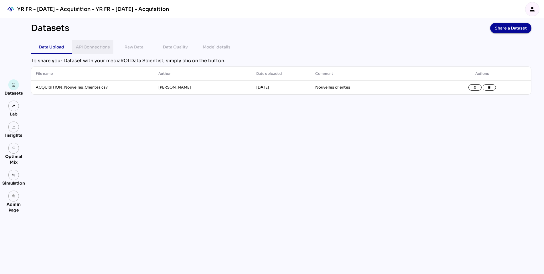
click at [86, 48] on div "API Connections" at bounding box center [93, 46] width 34 height 7
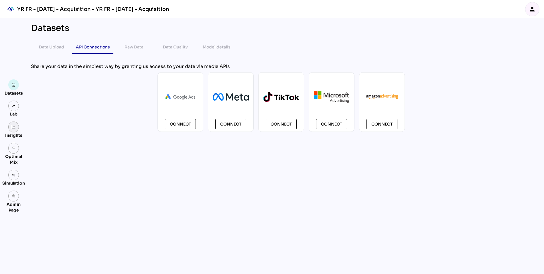
click at [13, 126] on img at bounding box center [14, 127] width 4 height 4
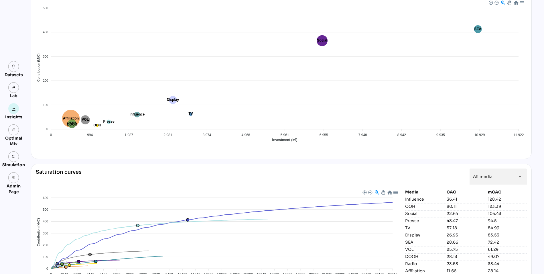
scroll to position [459, 0]
